Goal: Task Accomplishment & Management: Use online tool/utility

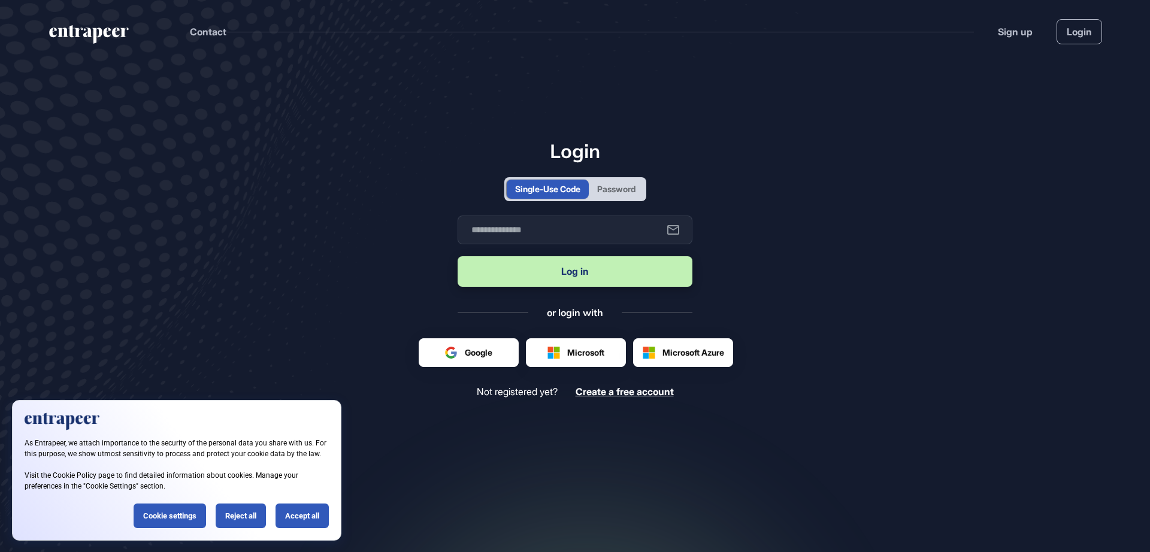
click at [235, 514] on div "Reject all" at bounding box center [241, 516] width 50 height 25
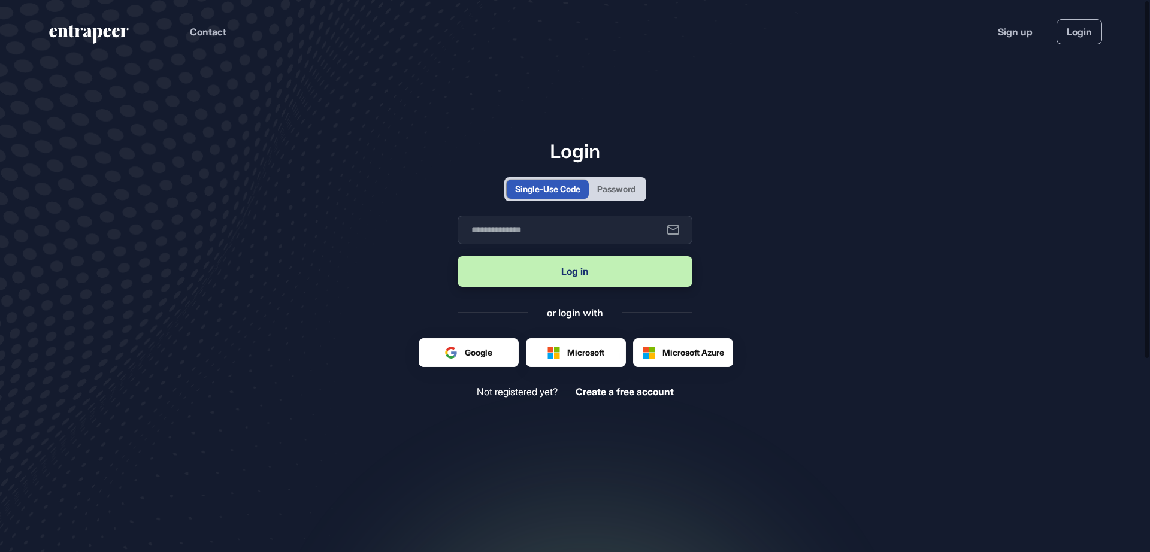
click at [612, 183] on div "Password" at bounding box center [616, 189] width 38 height 13
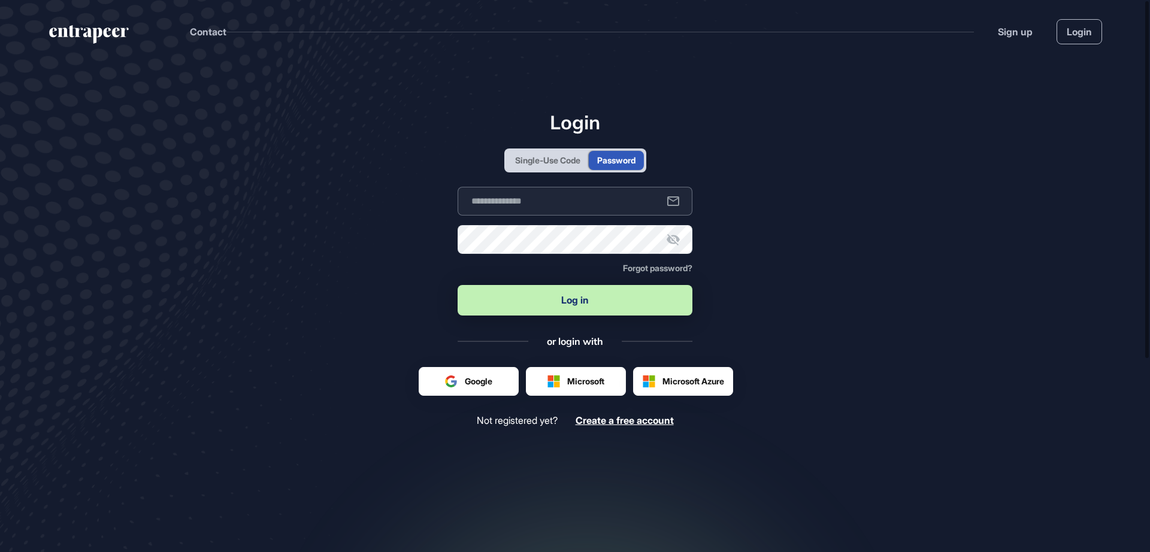
type input "**********"
click at [553, 292] on button "Log in" at bounding box center [574, 300] width 235 height 31
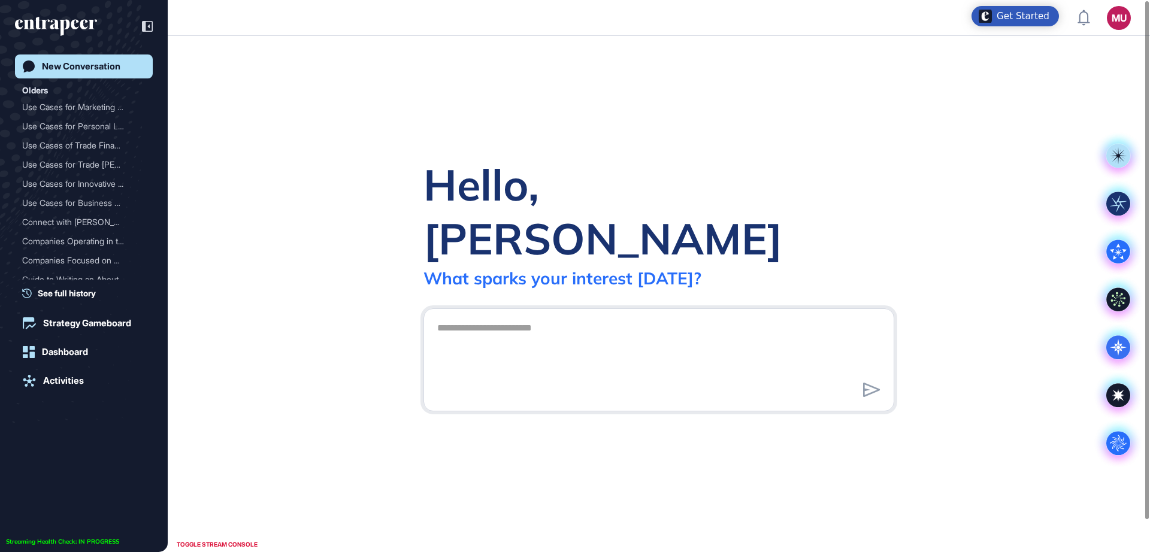
scroll to position [1, 1]
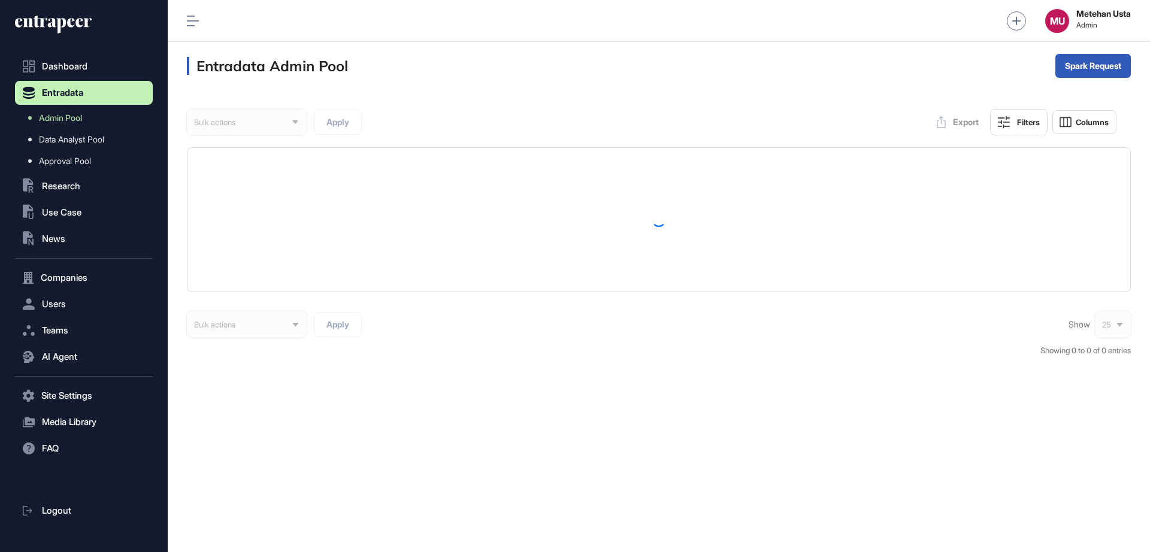
scroll to position [1, 1]
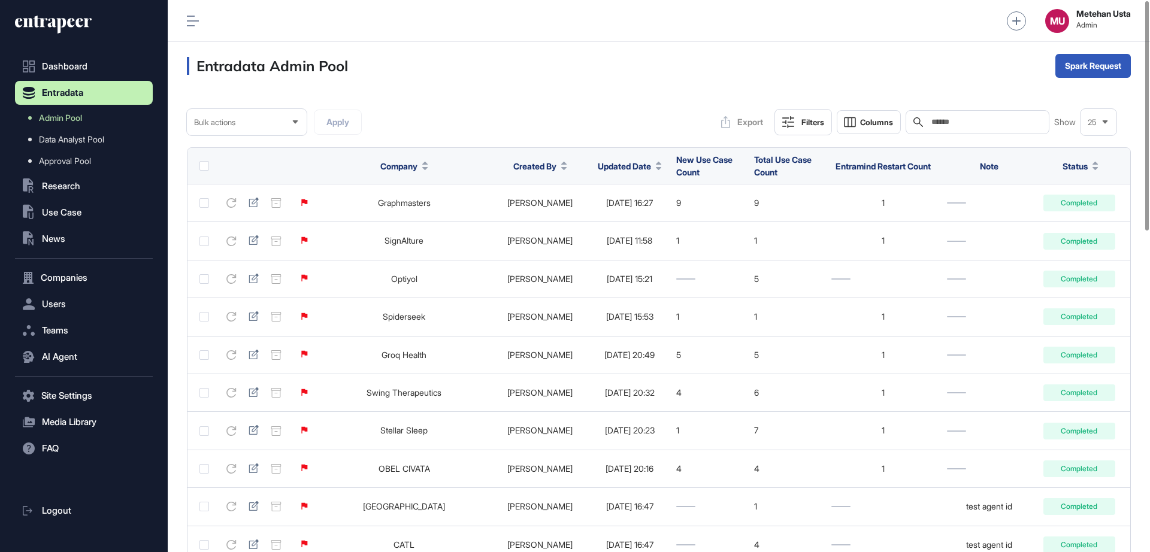
click at [611, 162] on span "Updated Date" at bounding box center [624, 166] width 53 height 13
click at [612, 215] on span "Sort Descending" at bounding box center [625, 216] width 48 height 10
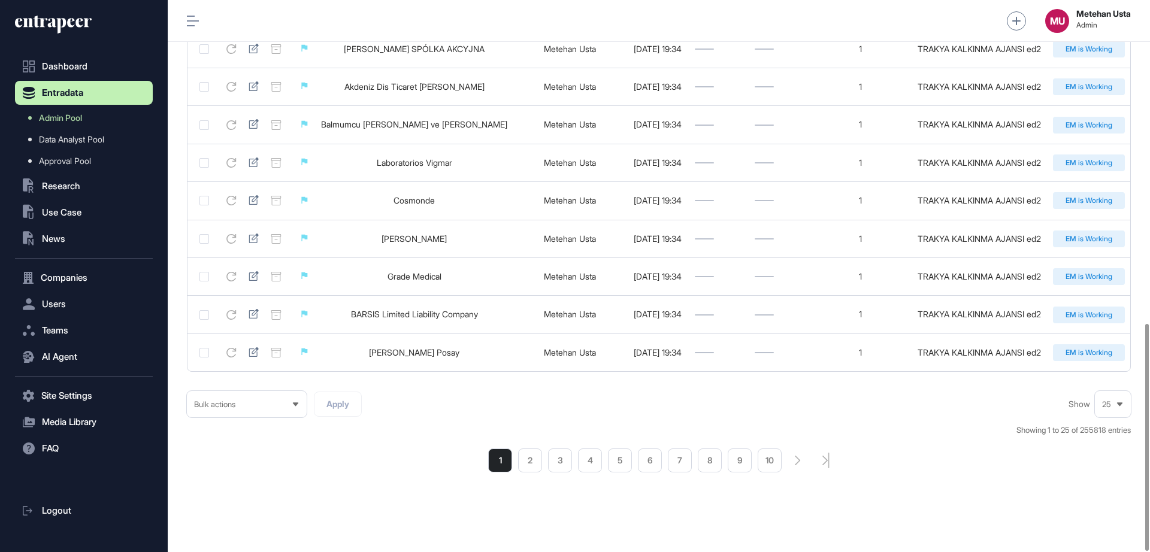
scroll to position [784, 0]
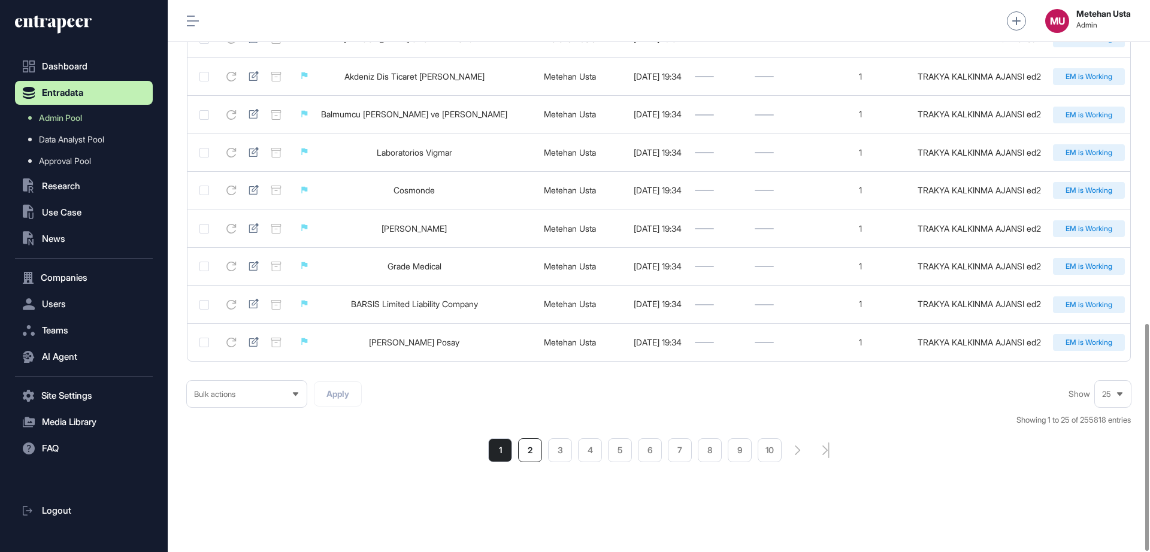
click at [529, 447] on li "2" at bounding box center [530, 450] width 24 height 24
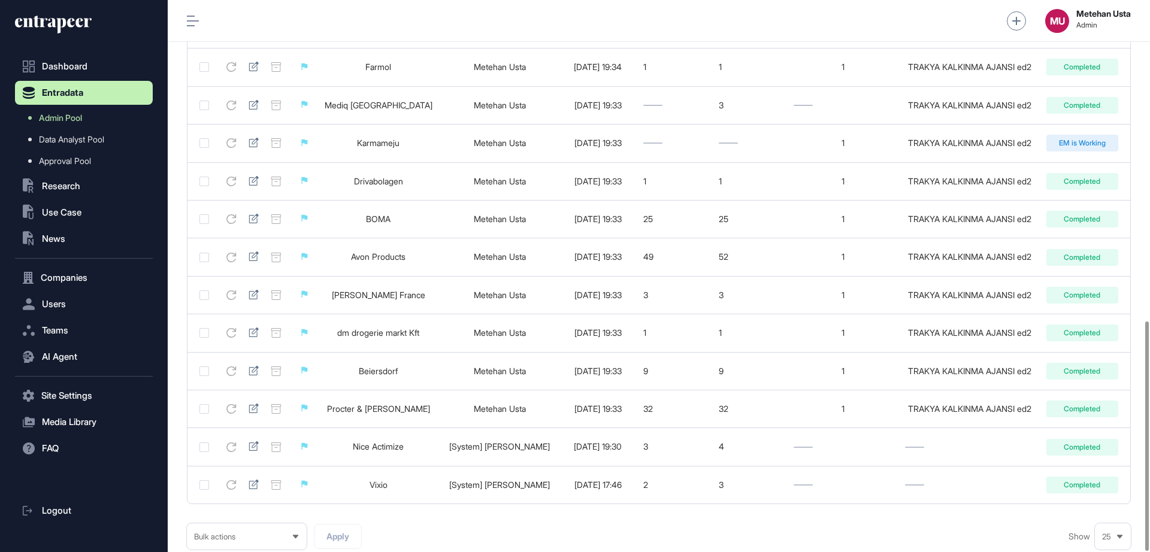
scroll to position [772, 0]
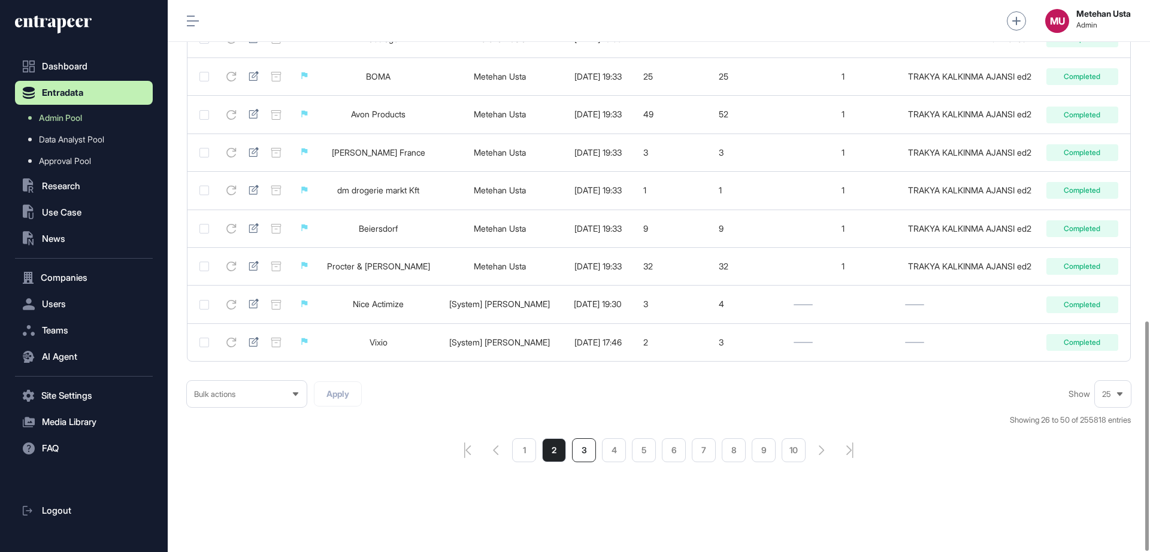
click at [575, 444] on li "3" at bounding box center [584, 450] width 24 height 24
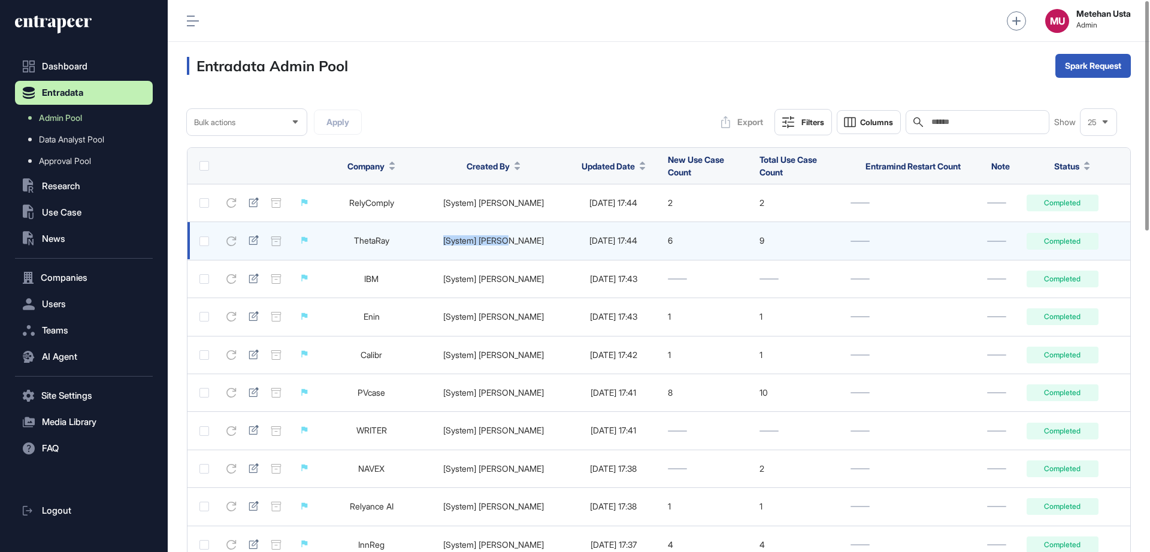
drag, startPoint x: 445, startPoint y: 239, endPoint x: 522, endPoint y: 244, distance: 76.8
click at [522, 244] on td "[System] [PERSON_NAME]" at bounding box center [493, 241] width 143 height 38
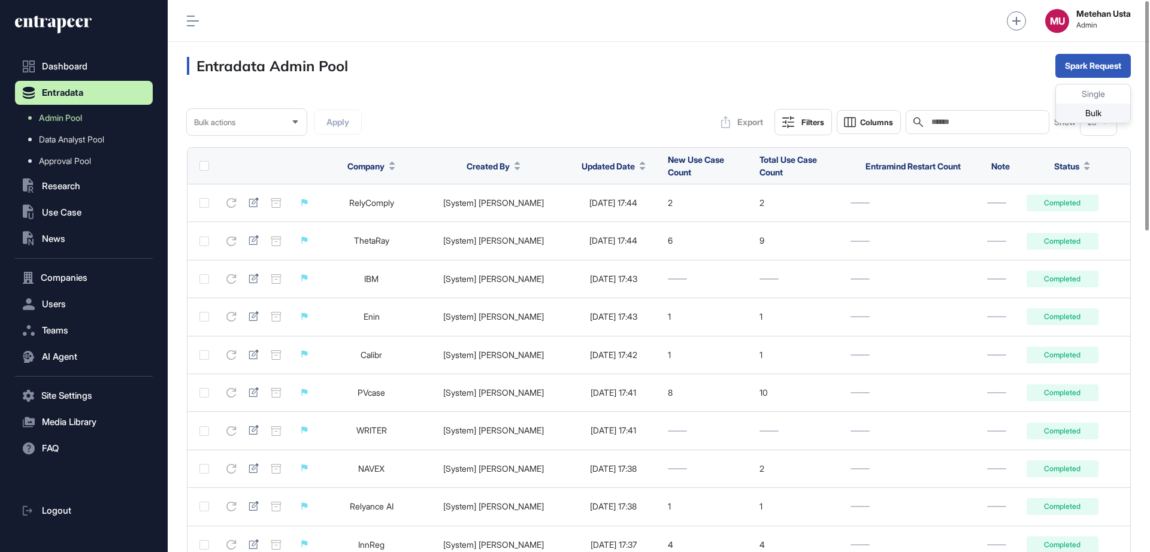
click at [1087, 116] on div "Bulk" at bounding box center [1093, 113] width 74 height 19
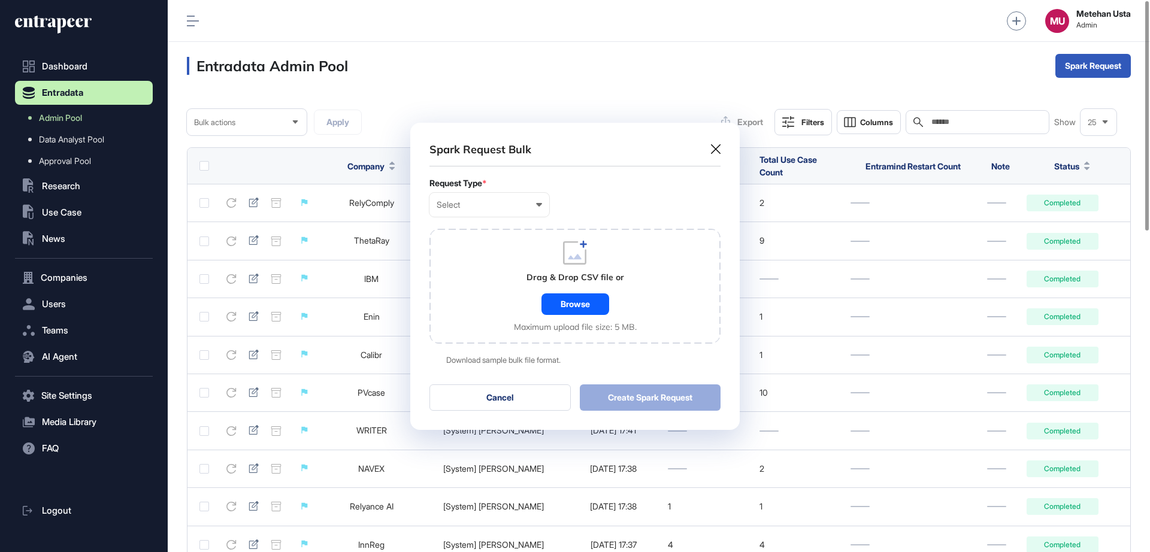
scroll to position [1, 5]
click at [512, 208] on div "Select" at bounding box center [488, 205] width 105 height 10
click at [0, 0] on div "Company" at bounding box center [0, 0] width 0 height 0
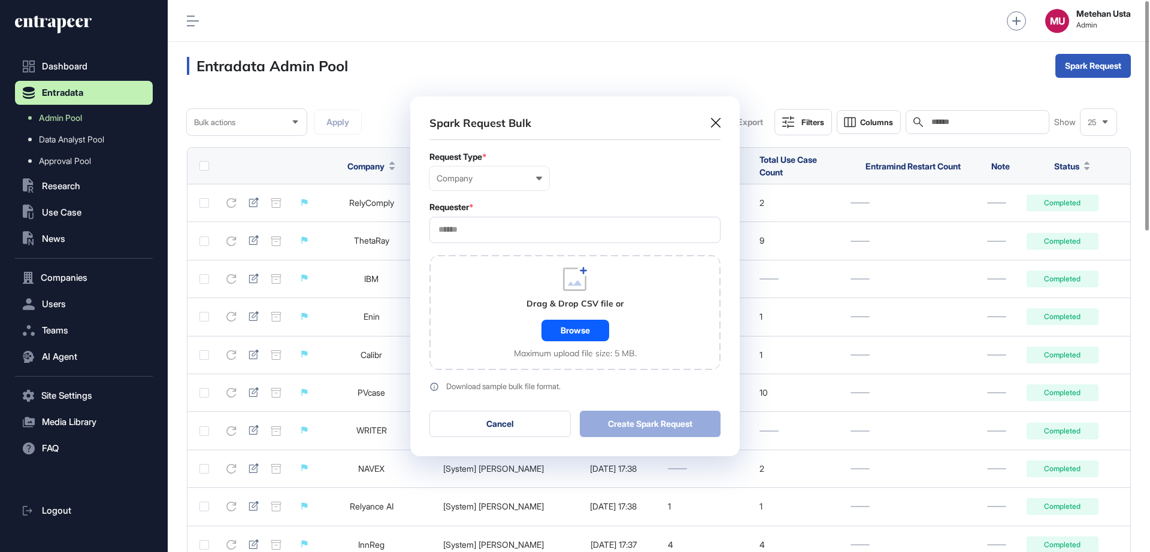
click at [498, 229] on input "text" at bounding box center [574, 230] width 275 height 10
type input "*********"
click at [488, 249] on span "Entrapeer" at bounding box center [574, 252] width 278 height 9
click at [575, 210] on div "Requester *" at bounding box center [574, 207] width 291 height 10
click at [577, 322] on div "Browse" at bounding box center [575, 331] width 68 height 22
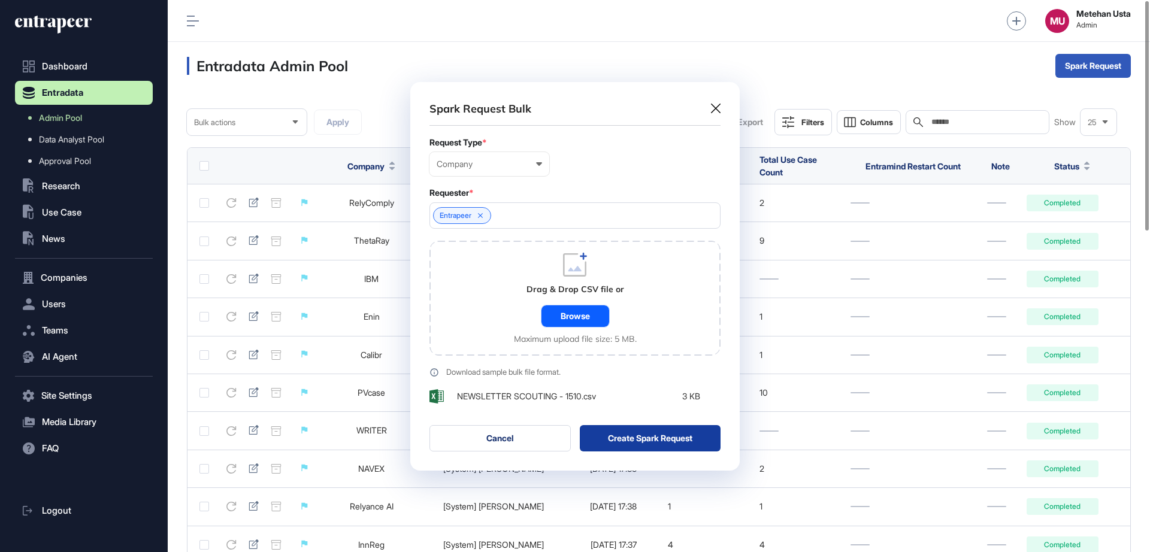
scroll to position [390, 329]
click at [649, 438] on button "Create Spark Request" at bounding box center [650, 439] width 141 height 26
